Goal: Communication & Community: Answer question/provide support

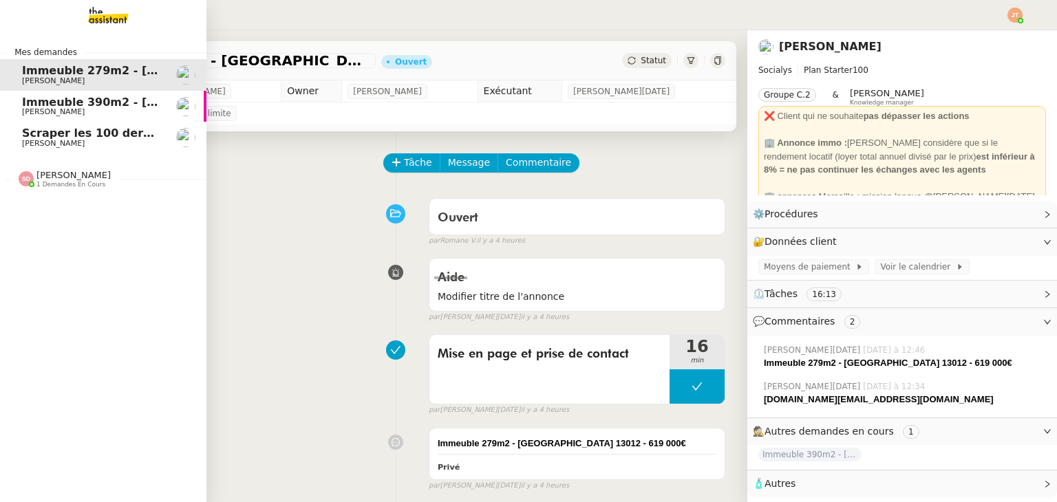
click at [66, 140] on span "[PERSON_NAME]" at bounding box center [91, 144] width 139 height 8
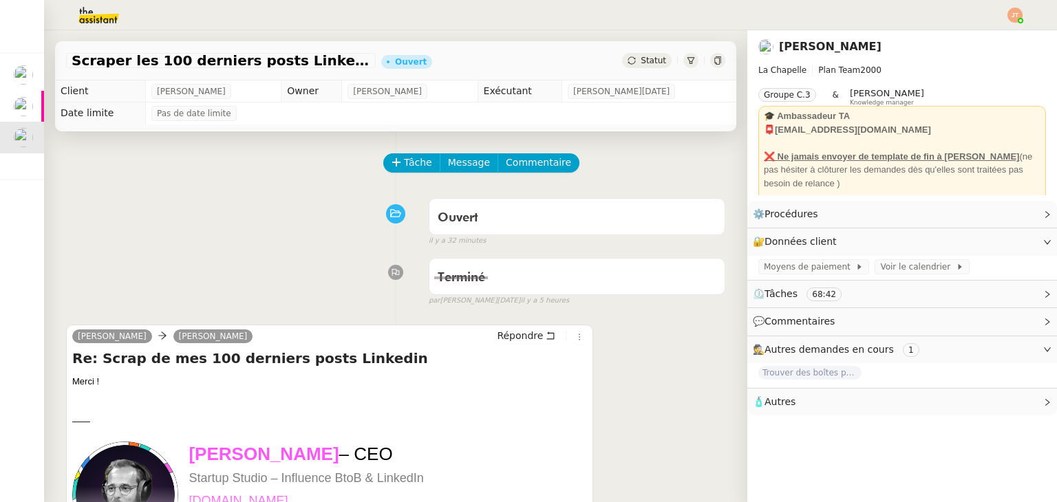
click at [641, 58] on span "Statut" at bounding box center [653, 61] width 25 height 10
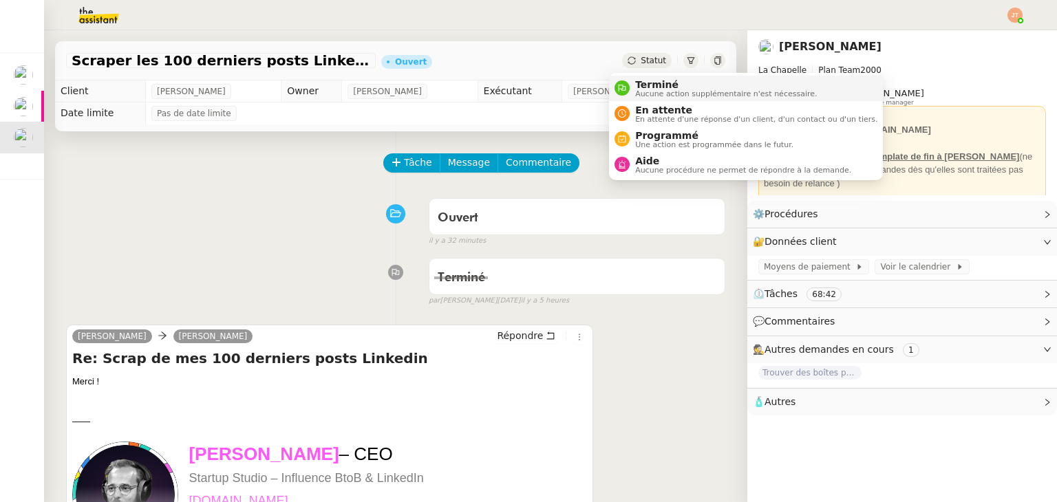
click at [637, 94] on span "Aucune action supplémentaire n'est nécessaire." at bounding box center [726, 94] width 182 height 8
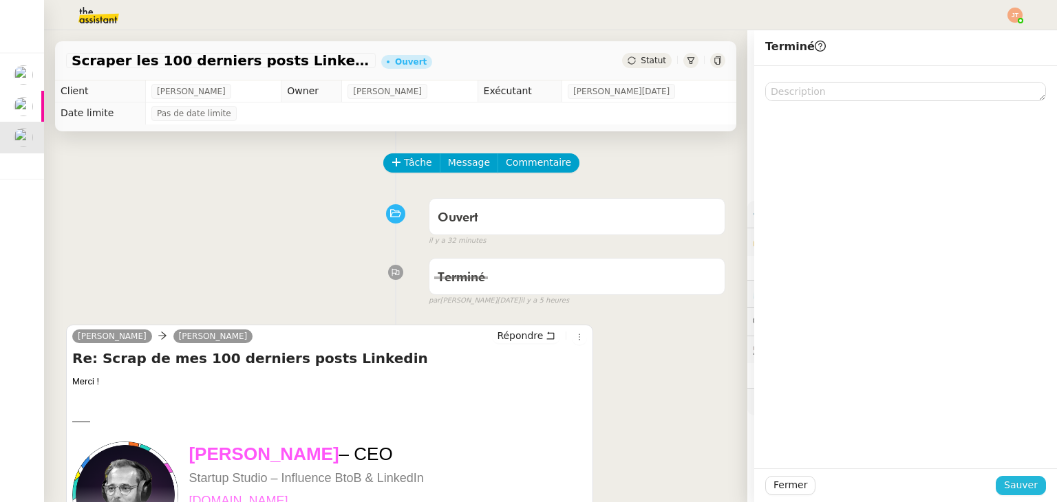
click at [1007, 486] on span "Sauver" at bounding box center [1021, 486] width 34 height 16
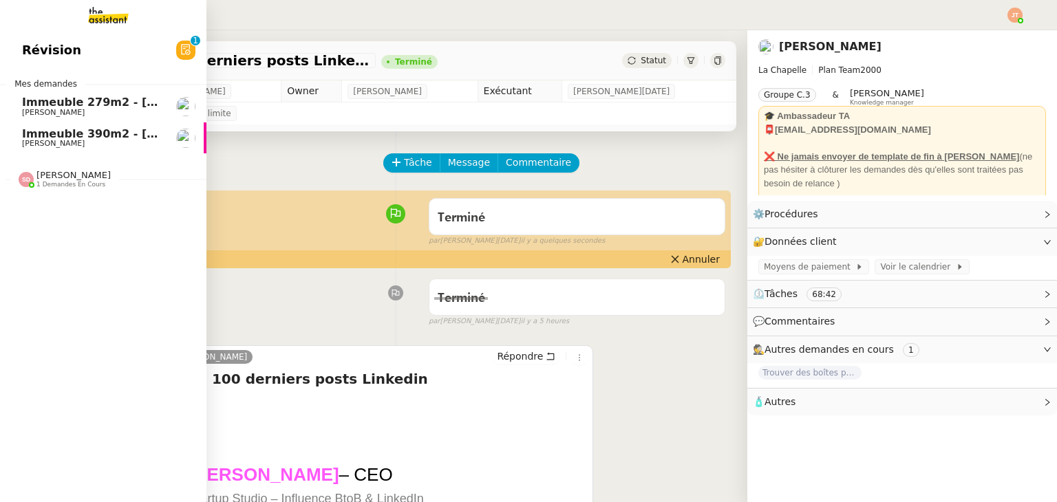
click at [79, 140] on span "[PERSON_NAME]" at bounding box center [91, 144] width 139 height 8
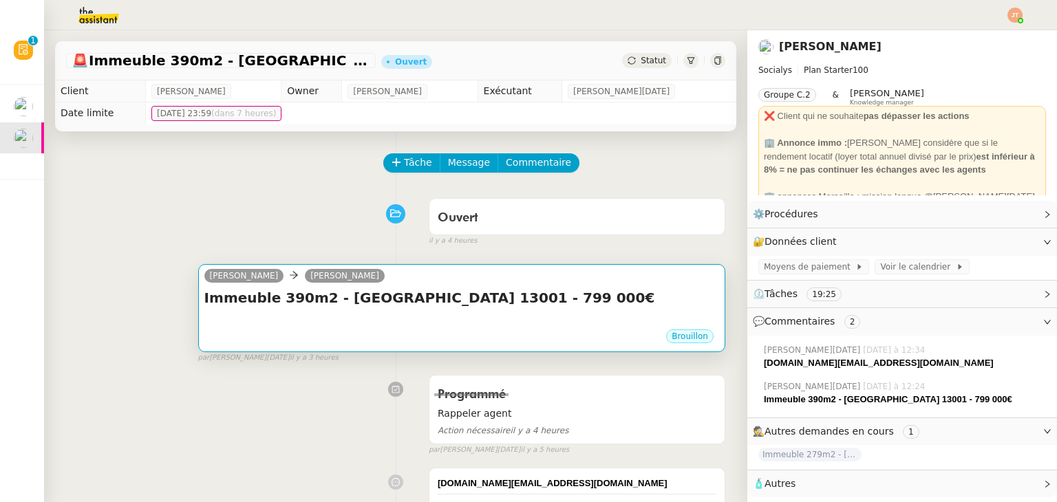
click at [410, 323] on div at bounding box center [461, 322] width 515 height 14
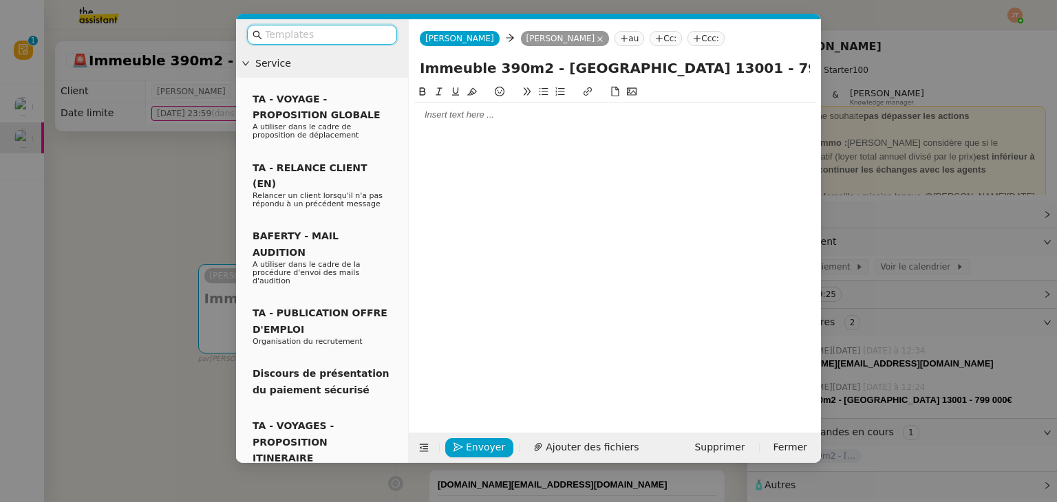
click at [149, 202] on nz-modal-container "Service TA - VOYAGE - PROPOSITION GLOBALE A utiliser dans le cadre de propositi…" at bounding box center [528, 251] width 1057 height 502
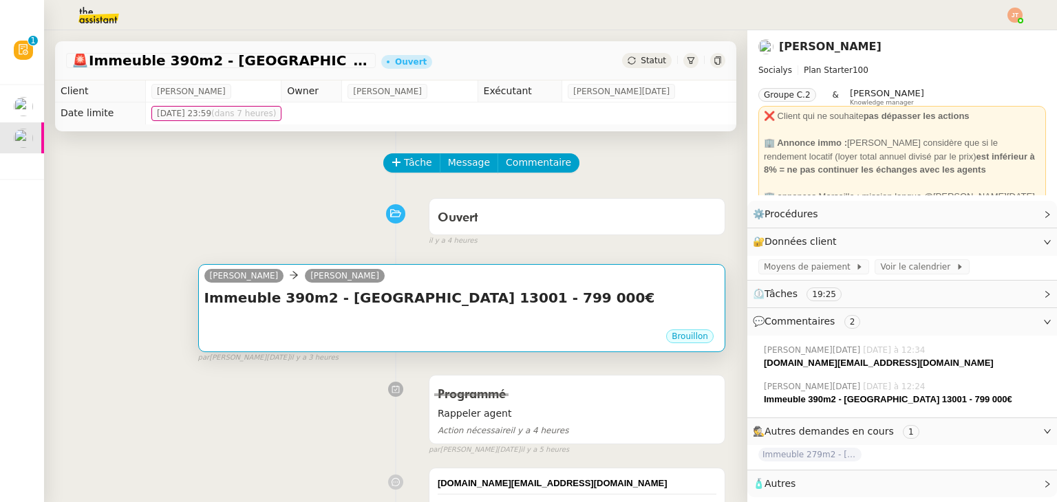
click at [341, 306] on h4 "Immeuble 390m2 - [GEOGRAPHIC_DATA] 13001 - 799 000€" at bounding box center [461, 297] width 515 height 19
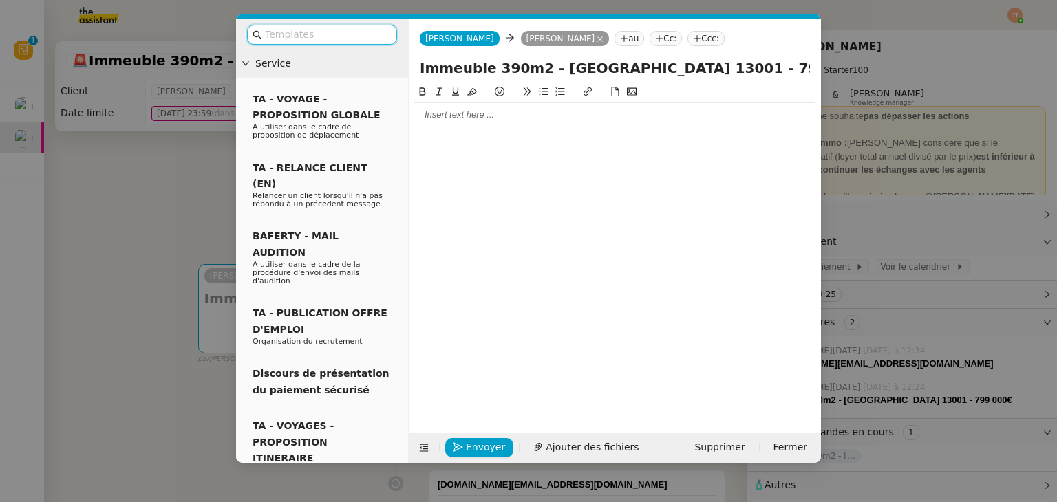
click at [443, 129] on div at bounding box center [614, 248] width 401 height 328
click at [446, 116] on div at bounding box center [614, 115] width 401 height 12
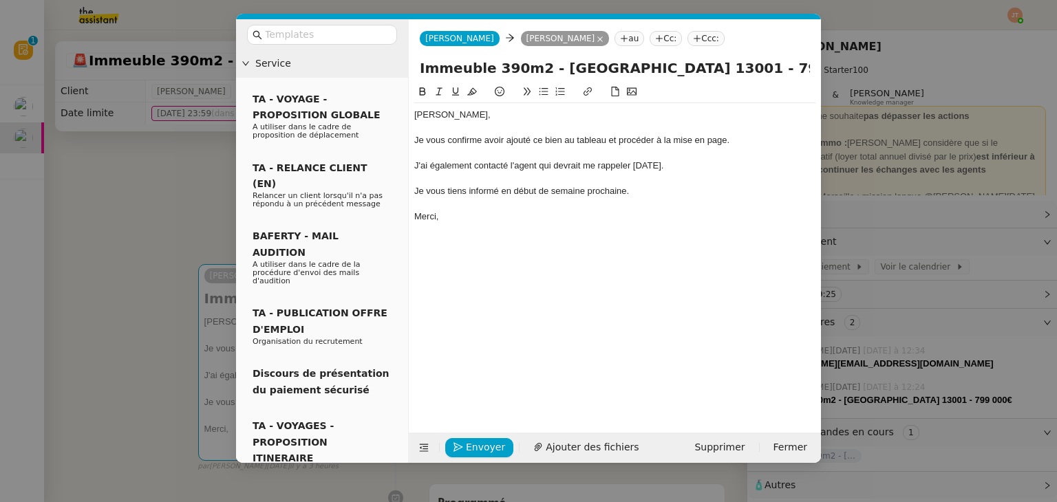
click at [465, 229] on div "[PERSON_NAME], Je vous confirme avoir ajouté ce bien au tableau et procéder à l…" at bounding box center [614, 248] width 401 height 328
click at [474, 222] on div "Merci," at bounding box center [614, 217] width 401 height 12
click at [486, 444] on span "Envoyer" at bounding box center [485, 448] width 39 height 16
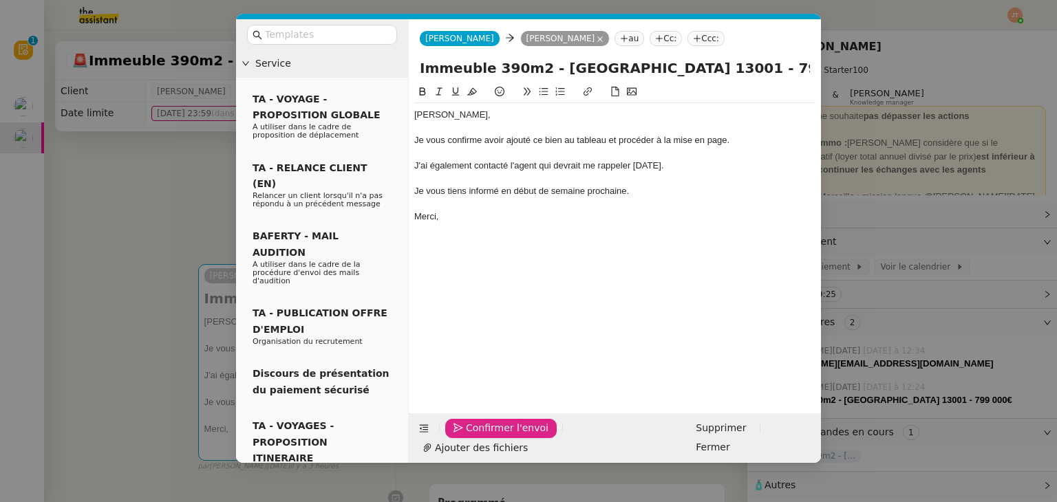
click at [486, 436] on span "Confirmer l'envoi" at bounding box center [507, 429] width 83 height 16
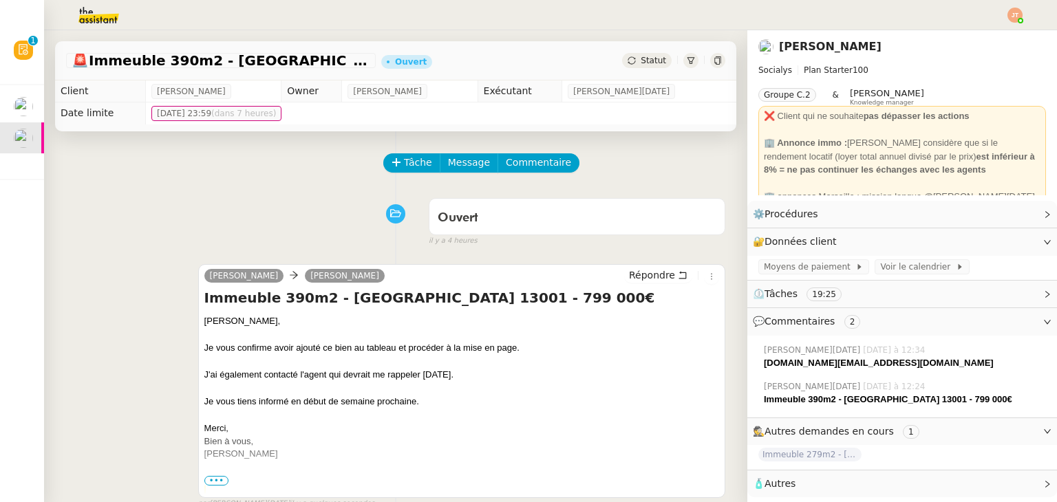
click at [641, 64] on span "Statut" at bounding box center [653, 61] width 25 height 10
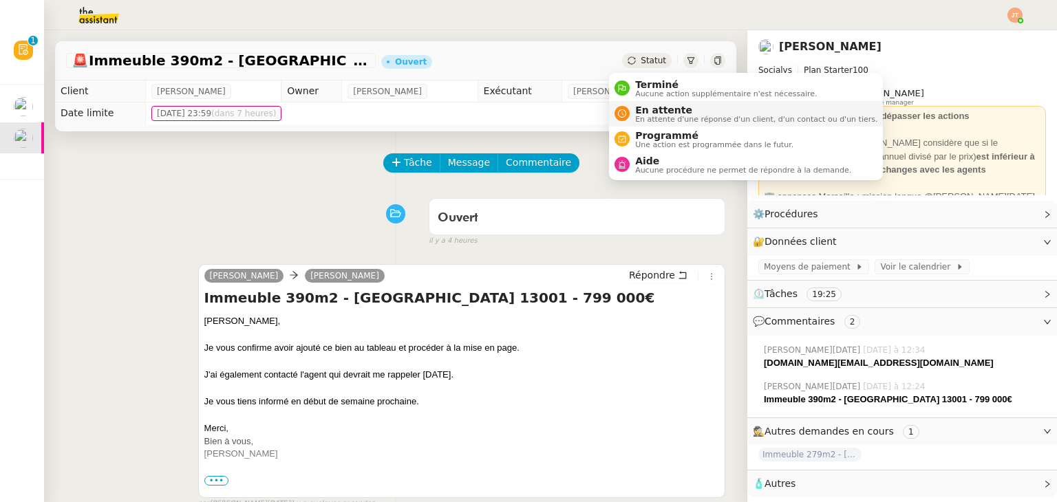
click at [644, 112] on span "En attente" at bounding box center [756, 110] width 242 height 11
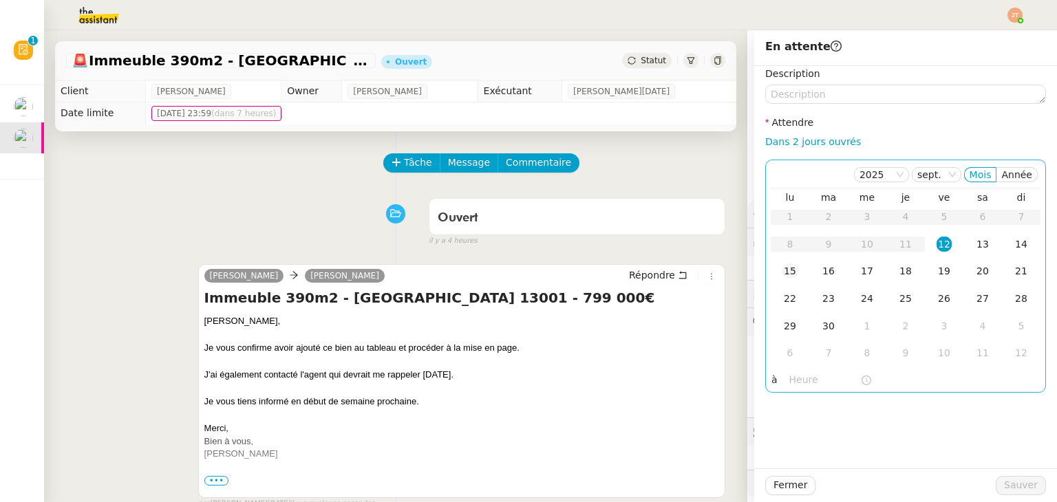
click at [783, 273] on div "15" at bounding box center [790, 271] width 15 height 15
click at [789, 378] on input "text" at bounding box center [824, 380] width 71 height 16
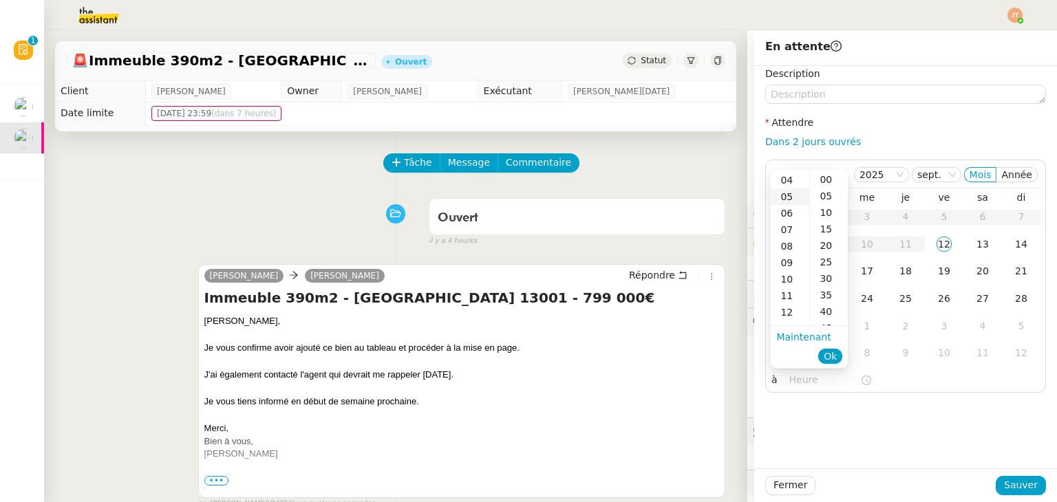
scroll to position [69, 0]
click at [784, 277] on div "10" at bounding box center [790, 276] width 39 height 17
click at [826, 272] on div "30" at bounding box center [829, 278] width 38 height 17
type input "10:30"
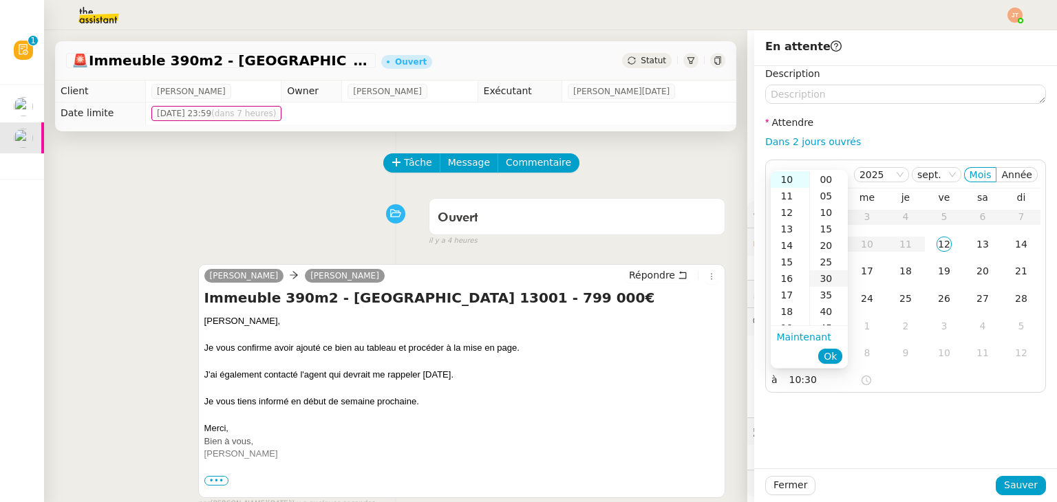
scroll to position [99, 0]
click at [830, 352] on span "Ok" at bounding box center [830, 357] width 13 height 14
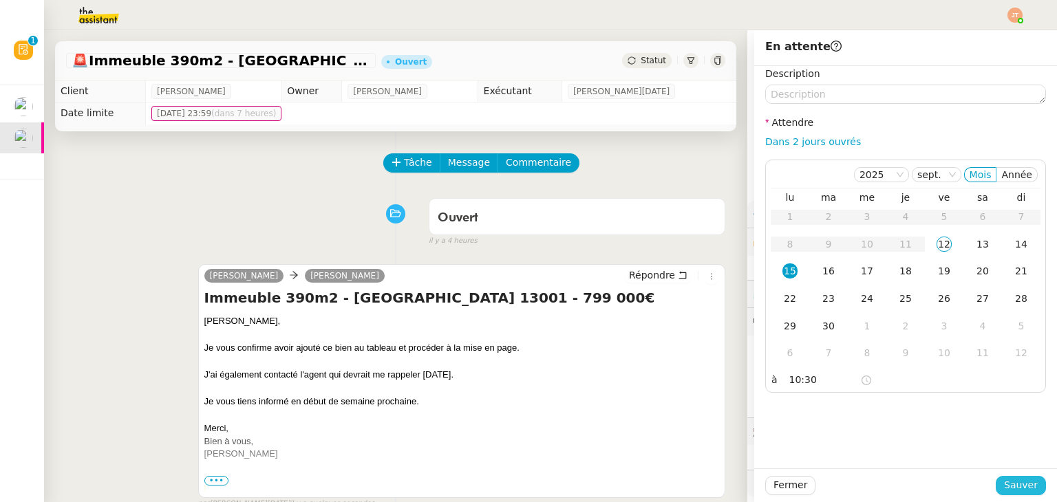
click at [1021, 491] on span "Sauver" at bounding box center [1021, 486] width 34 height 16
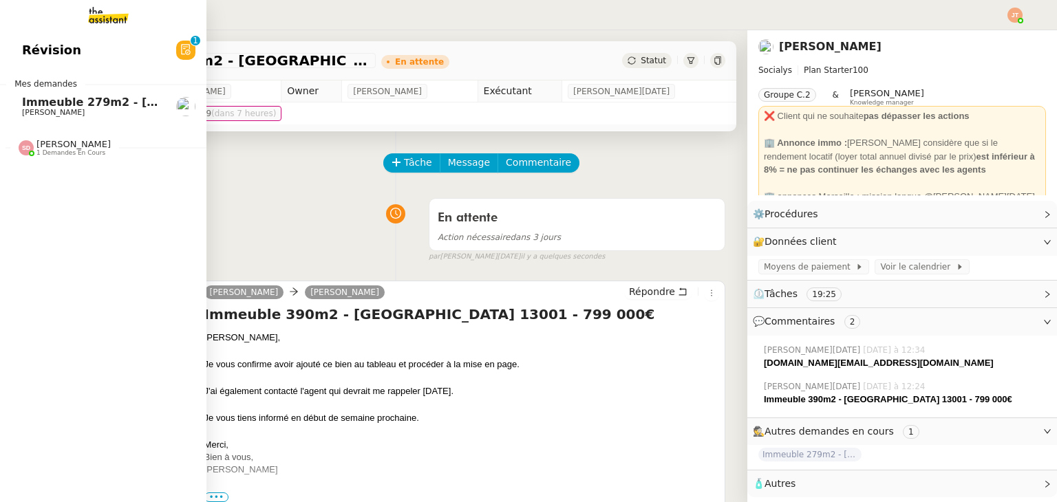
click at [49, 100] on span "Immeuble 279m2 - [GEOGRAPHIC_DATA] 13012 - 619 000€" at bounding box center [202, 102] width 361 height 13
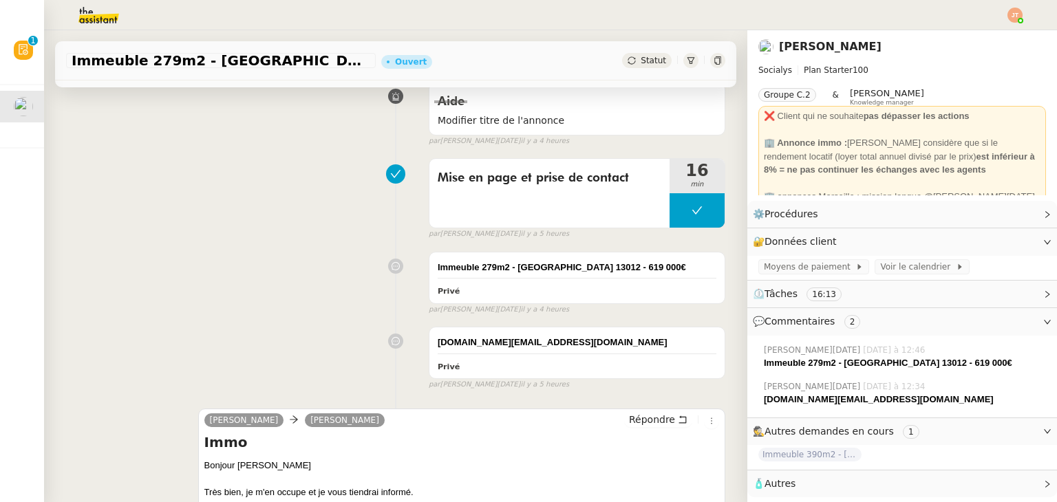
scroll to position [275, 0]
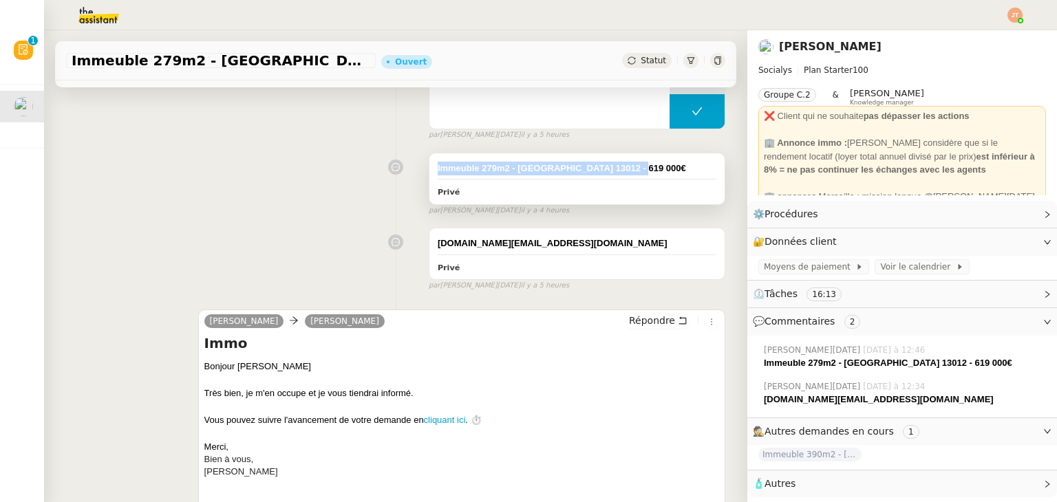
drag, startPoint x: 622, startPoint y: 170, endPoint x: 424, endPoint y: 169, distance: 197.5
click at [429, 169] on div "Immeuble 279m2 - [GEOGRAPHIC_DATA] 13012 - 619 000€ Privé" at bounding box center [576, 178] width 295 height 51
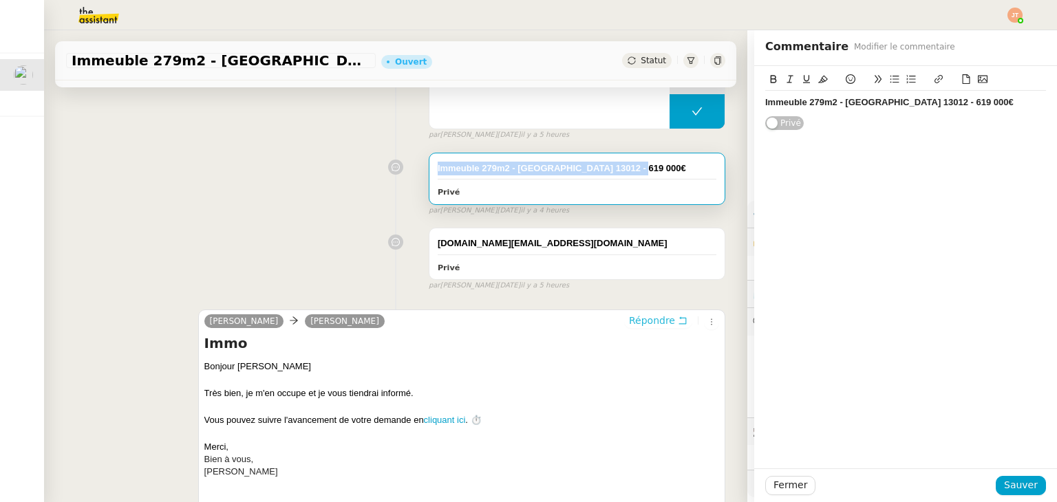
click at [635, 321] on span "Répondre" at bounding box center [652, 321] width 46 height 14
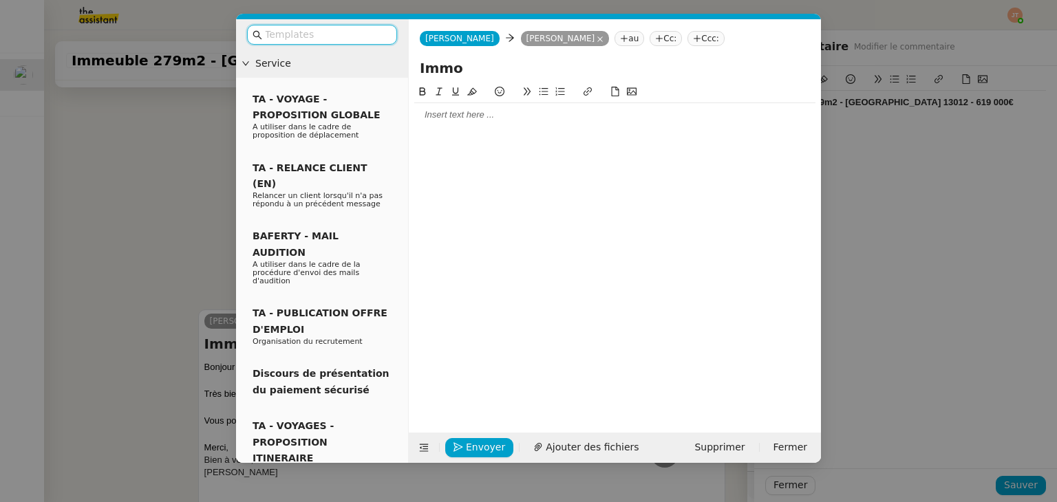
scroll to position [381, 0]
drag, startPoint x: 458, startPoint y: 69, endPoint x: 402, endPoint y: 69, distance: 56.4
click at [402, 69] on nz-layout "Service TA - VOYAGE - PROPOSITION GLOBALE A utiliser dans le cadre de propositi…" at bounding box center [528, 241] width 585 height 444
paste input "euble 279m2 - [GEOGRAPHIC_DATA] 13012 - 619 000€"
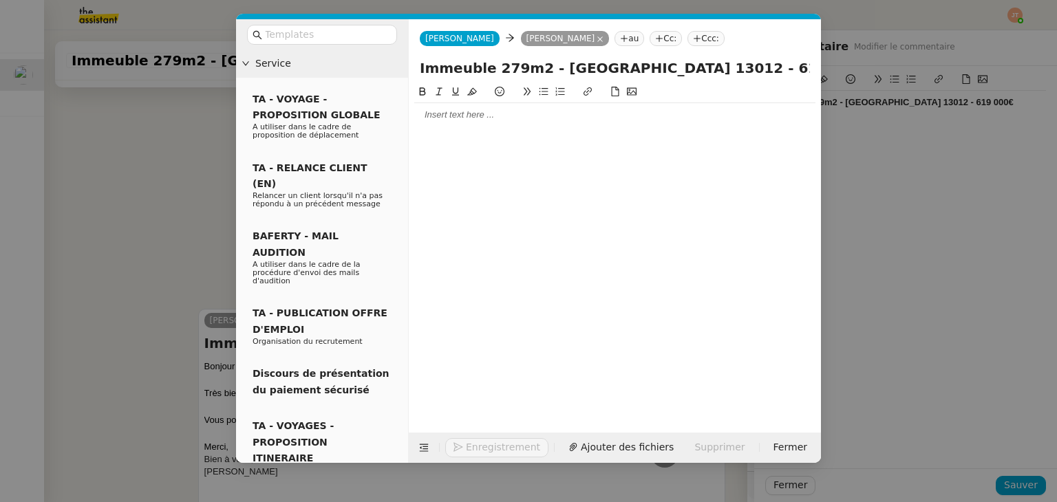
type input "Immeuble 279m2 - [GEOGRAPHIC_DATA] 13012 - 619 000€"
click at [478, 111] on div at bounding box center [614, 115] width 401 height 12
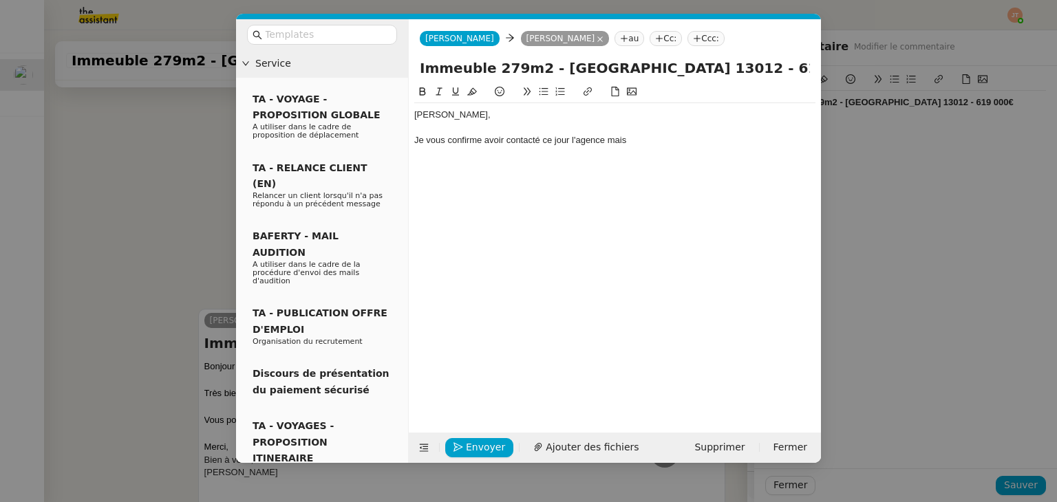
click at [506, 138] on div "Je vous confirme avoir contacté ce jour l'agence mais" at bounding box center [614, 140] width 401 height 12
click at [710, 139] on div "Je vous confirme avoir ajouté ce bien au tableau et avoir tenter de contacté ce…" at bounding box center [614, 140] width 401 height 12
click at [646, 139] on div "Je vous confirme avoir ajouté ce bien au tableau et avoir tenter de contacter c…" at bounding box center [614, 140] width 401 height 12
drag, startPoint x: 741, startPoint y: 141, endPoint x: 714, endPoint y: 141, distance: 26.2
click at [714, 141] on div "Je vous confirme avoir ajouté ce bien au tableau et avoir tenté de contacter ce…" at bounding box center [614, 140] width 401 height 12
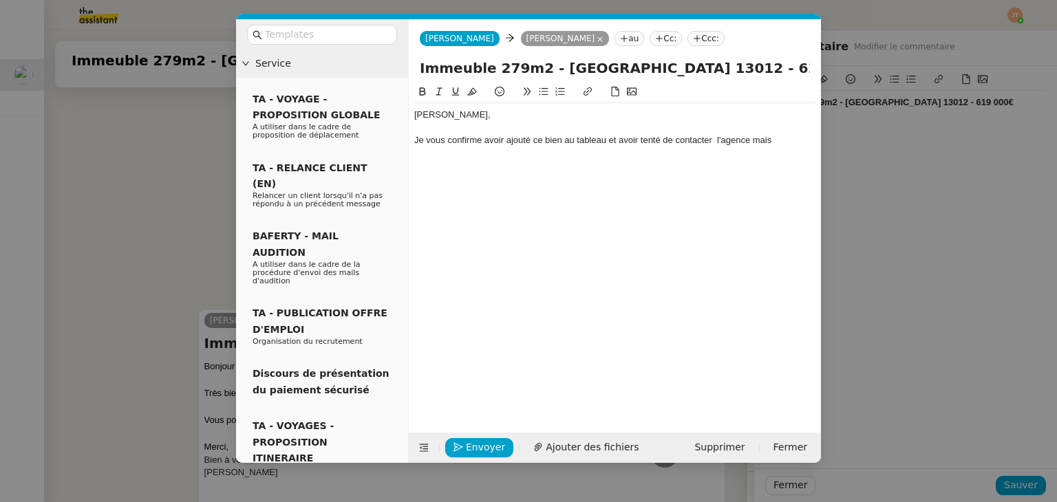
click at [780, 140] on div "Je vous confirme avoir ajouté ce bien au tableau et avoir tenté de contacter l'…" at bounding box center [614, 140] width 401 height 12
click at [754, 143] on div "Je vous confirme avoir ajouté ce bien au tableau et avoir tenté de contacter l'…" at bounding box center [614, 146] width 401 height 25
click at [0, 0] on lt-span ", mais" at bounding box center [0, 0] width 0 height 0
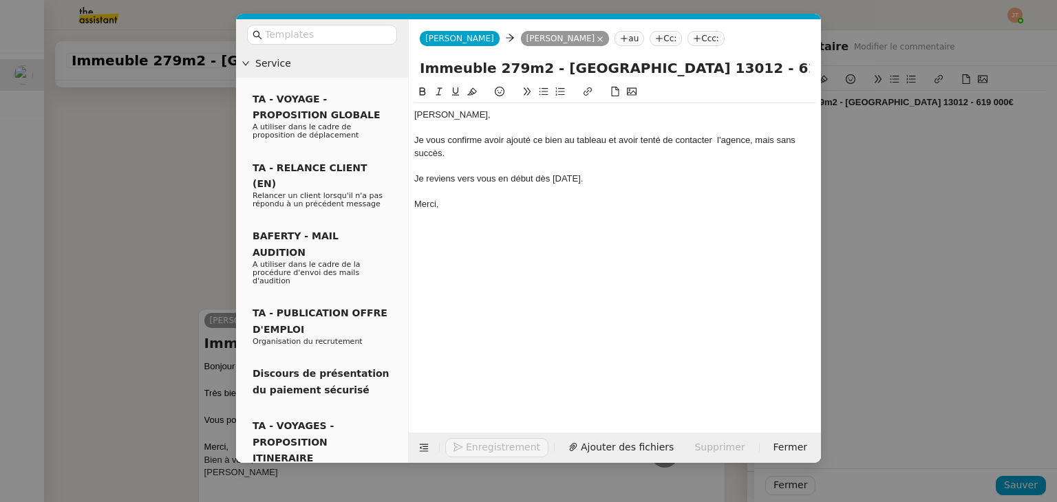
click at [716, 141] on div "Je vous confirme avoir ajouté ce bien au tableau et avoir tenté de contacter l'…" at bounding box center [614, 146] width 401 height 25
click at [459, 213] on div "[PERSON_NAME], Je vous confirme avoir ajouté ce bien au tableau et avoir tenté …" at bounding box center [614, 159] width 401 height 113
drag, startPoint x: 535, startPoint y: 178, endPoint x: 500, endPoint y: 178, distance: 34.4
click at [500, 178] on div "Je reviens vers vous en début dès [DATE]." at bounding box center [614, 179] width 401 height 12
click at [546, 178] on div "Je reviens vers vous dès [DATE]." at bounding box center [614, 179] width 401 height 12
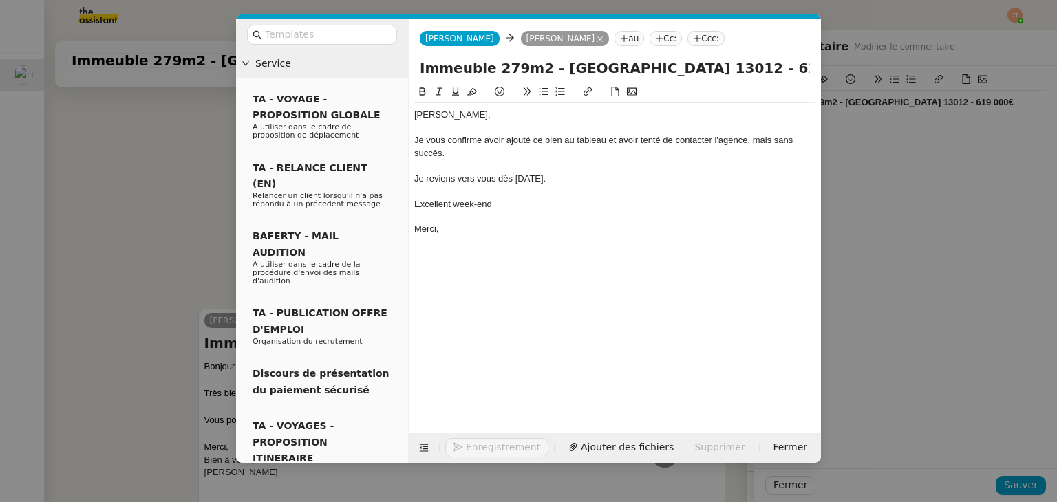
scroll to position [502, 0]
click at [456, 238] on div "[PERSON_NAME], Je vous confirme avoir ajouté ce bien au tableau et avoir tenté …" at bounding box center [614, 172] width 401 height 138
click at [469, 445] on span "Envoyer" at bounding box center [485, 448] width 39 height 16
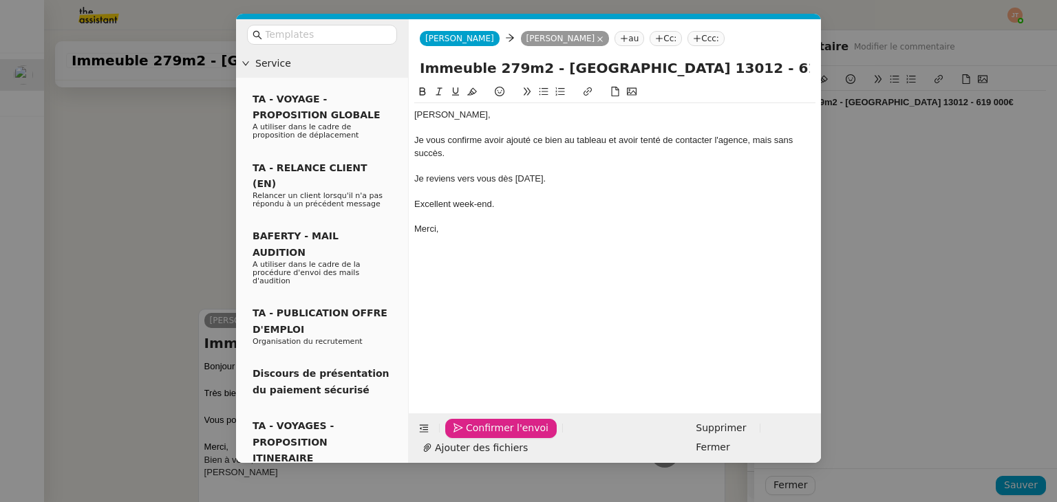
click at [469, 436] on span "Confirmer l'envoi" at bounding box center [507, 429] width 83 height 16
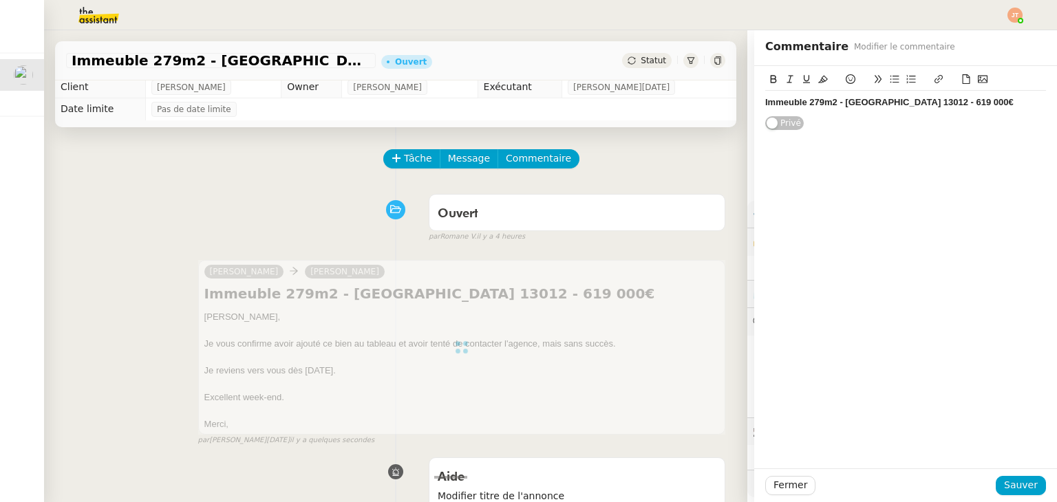
scroll to position [0, 0]
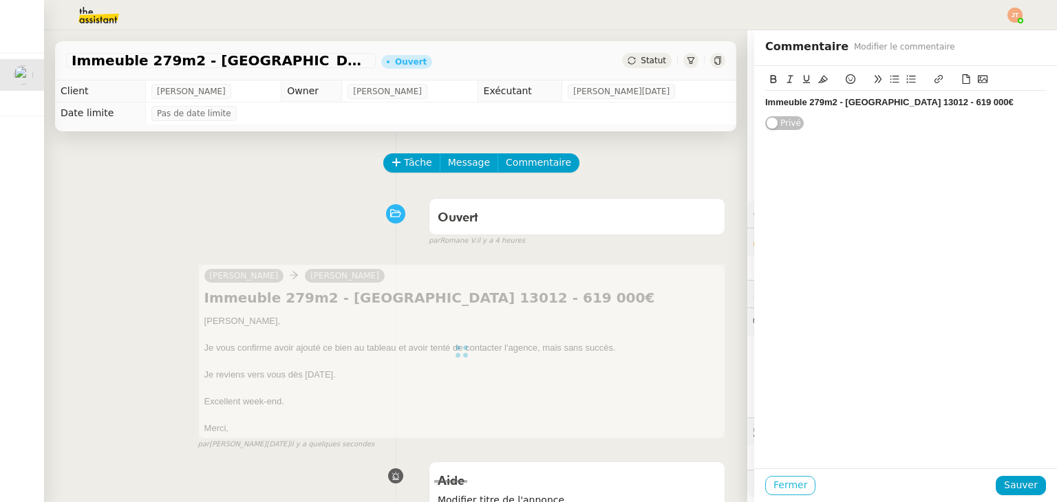
click at [778, 491] on span "Fermer" at bounding box center [791, 486] width 34 height 16
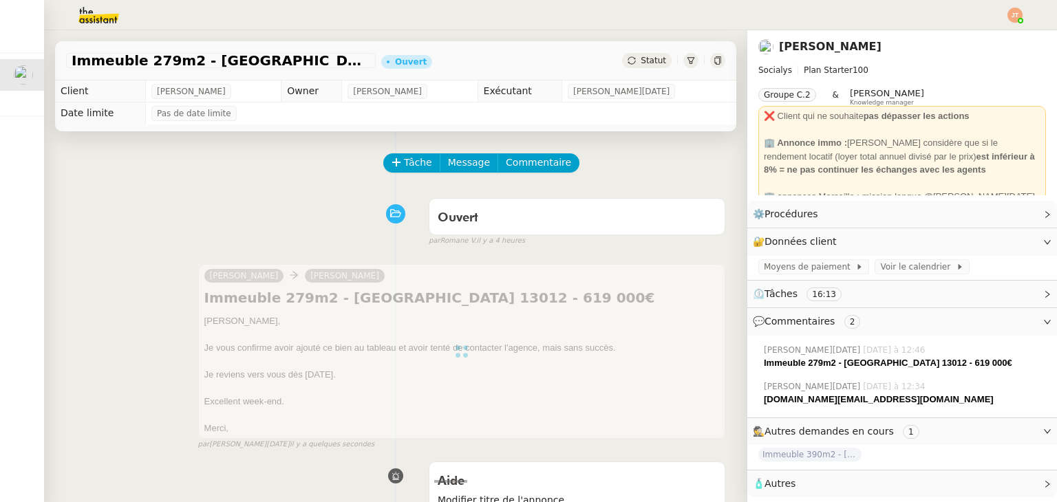
click at [641, 64] on span "Statut" at bounding box center [653, 61] width 25 height 10
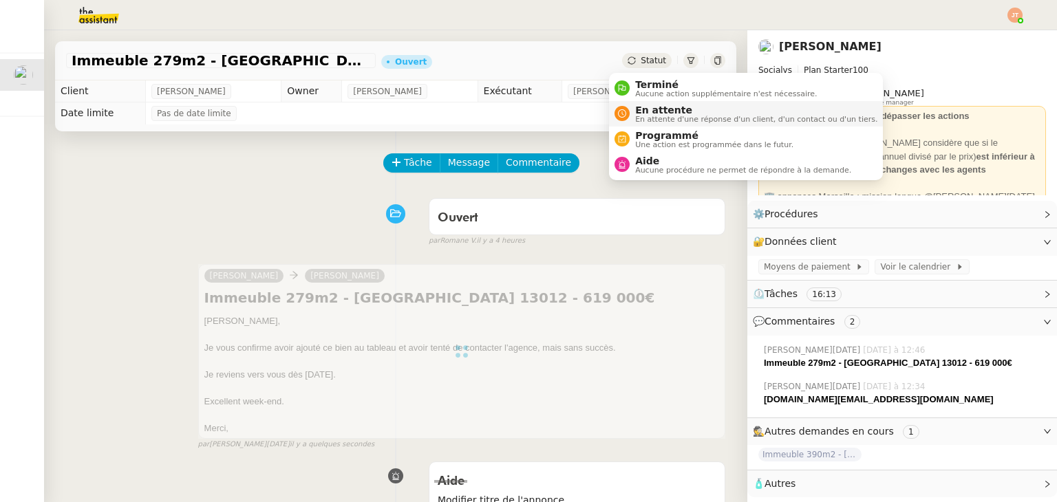
click at [652, 116] on span "En attente d'une réponse d'un client, d'un contact ou d'un tiers." at bounding box center [756, 120] width 242 height 8
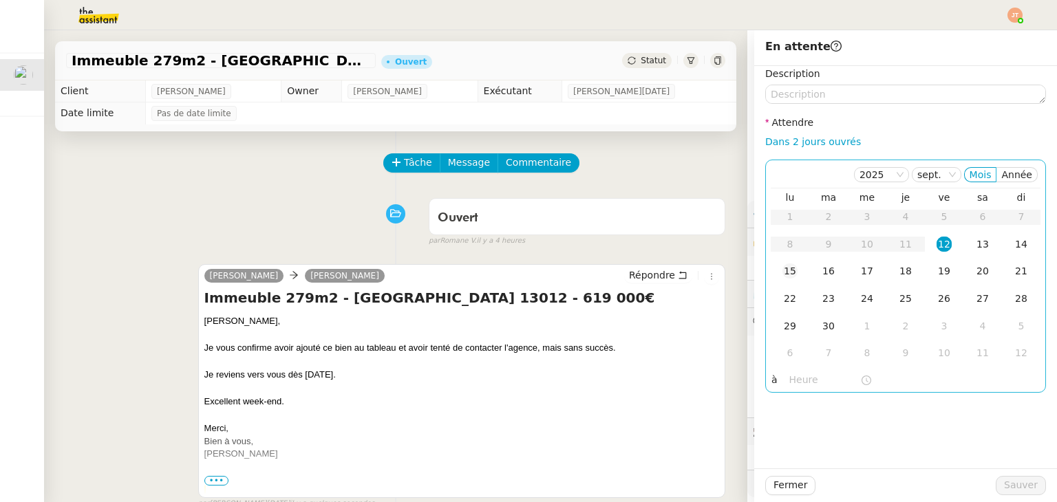
click at [783, 270] on div "15" at bounding box center [790, 271] width 15 height 15
click at [796, 389] on nz-time-picker at bounding box center [830, 380] width 93 height 19
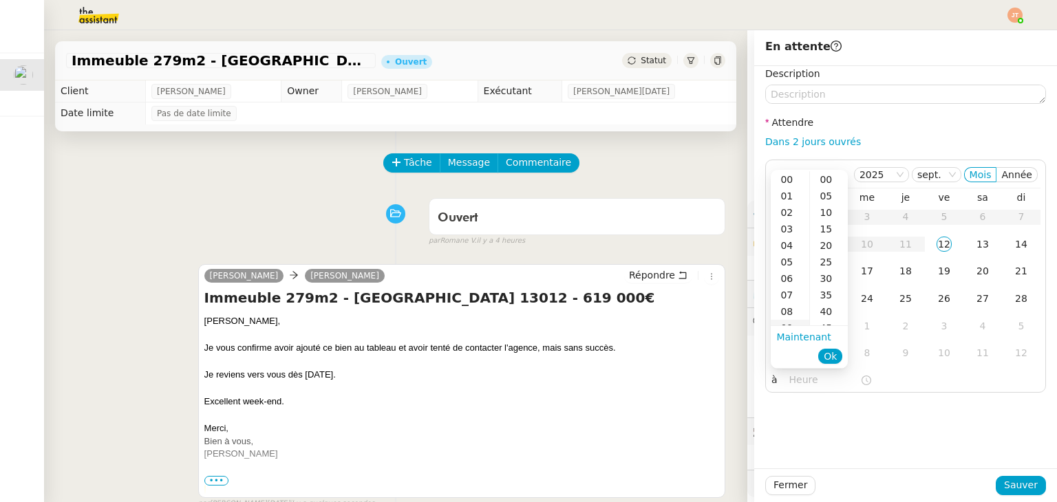
click at [790, 323] on div "09" at bounding box center [790, 328] width 39 height 17
click at [832, 309] on div "40" at bounding box center [829, 312] width 38 height 17
type input "09:40"
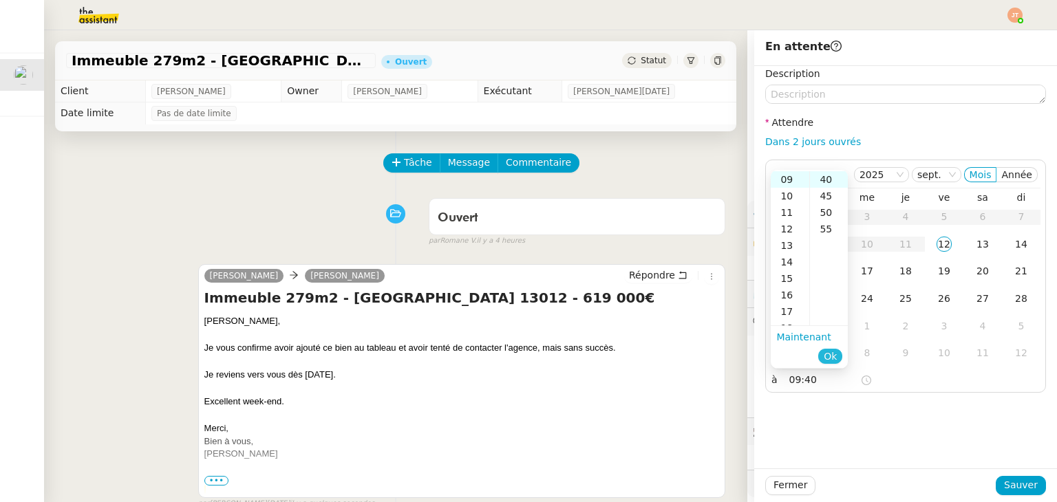
click at [831, 357] on span "Ok" at bounding box center [830, 357] width 13 height 14
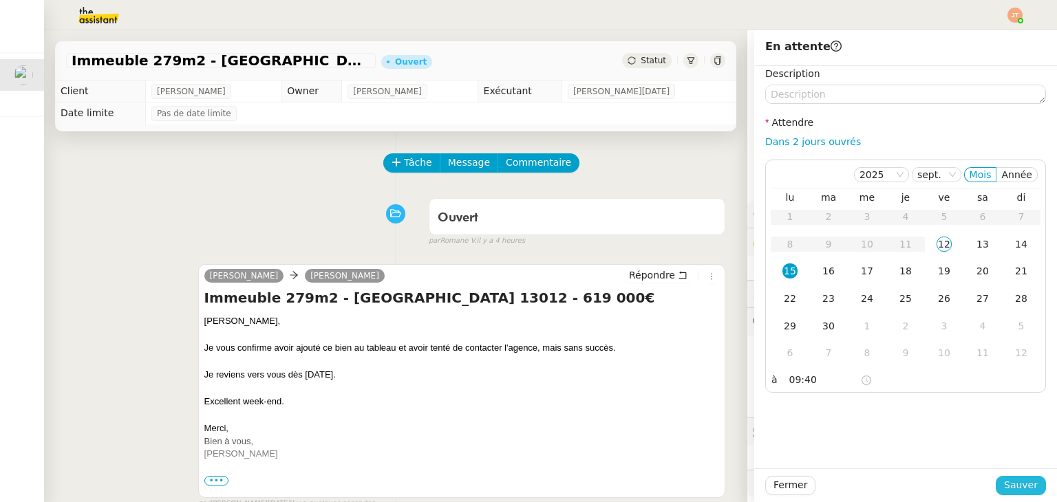
click at [1012, 479] on span "Sauver" at bounding box center [1021, 486] width 34 height 16
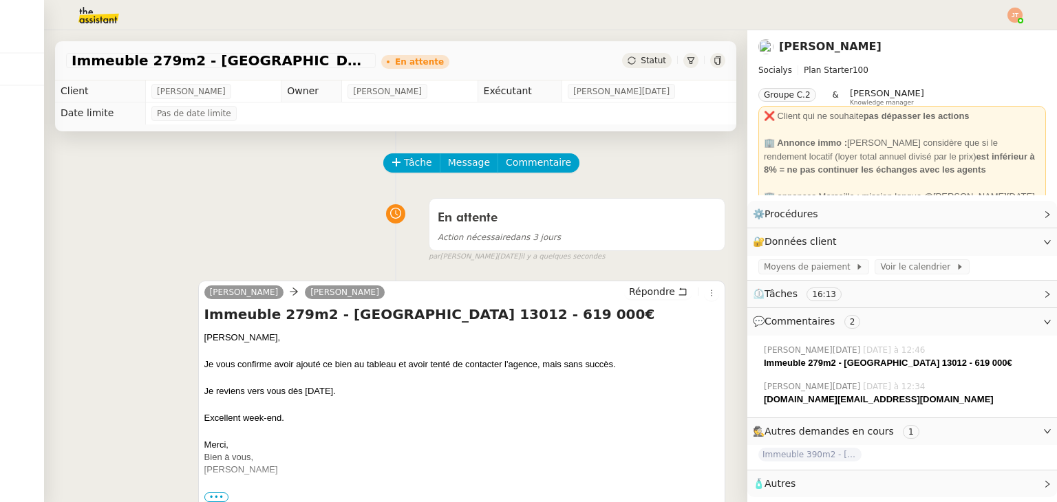
click at [1019, 21] on div at bounding box center [1015, 15] width 15 height 15
click at [992, 32] on li "Suivi" at bounding box center [977, 39] width 89 height 19
